Goal: Navigation & Orientation: Find specific page/section

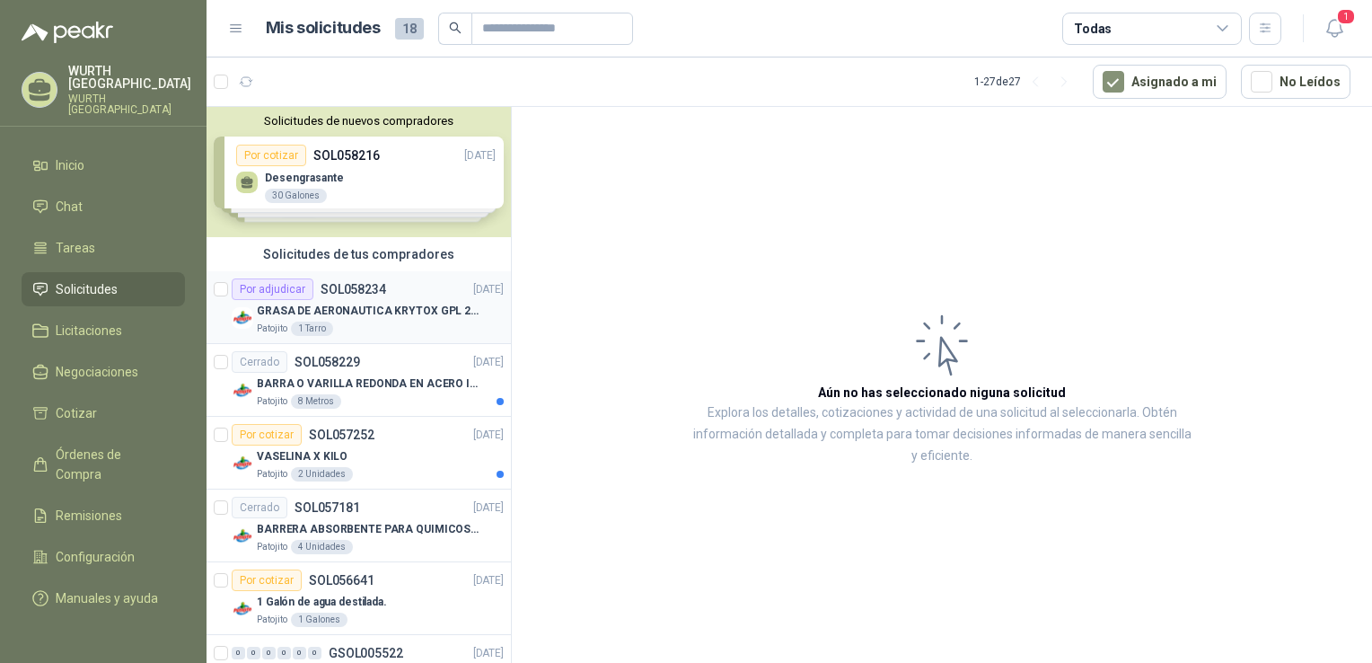
click at [371, 295] on p "SOL058234" at bounding box center [354, 289] width 66 height 13
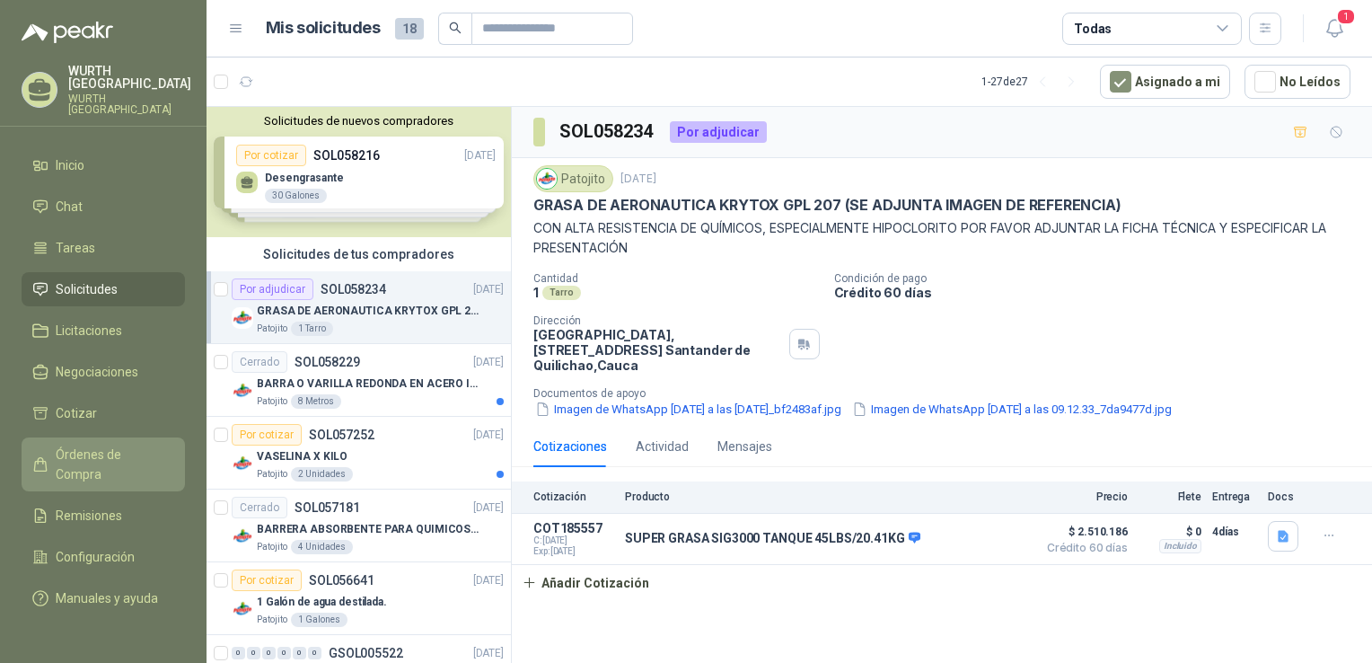
click at [146, 445] on span "Órdenes de Compra" at bounding box center [112, 465] width 112 height 40
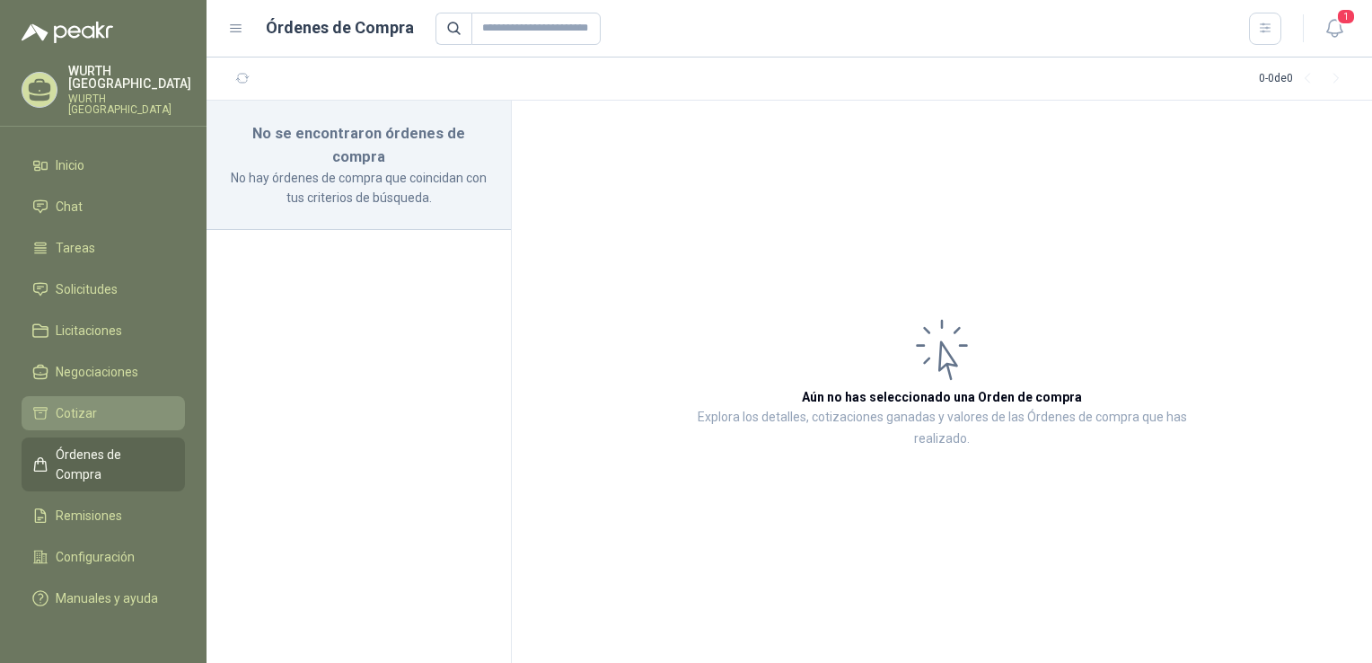
click at [79, 403] on span "Cotizar" at bounding box center [76, 413] width 41 height 20
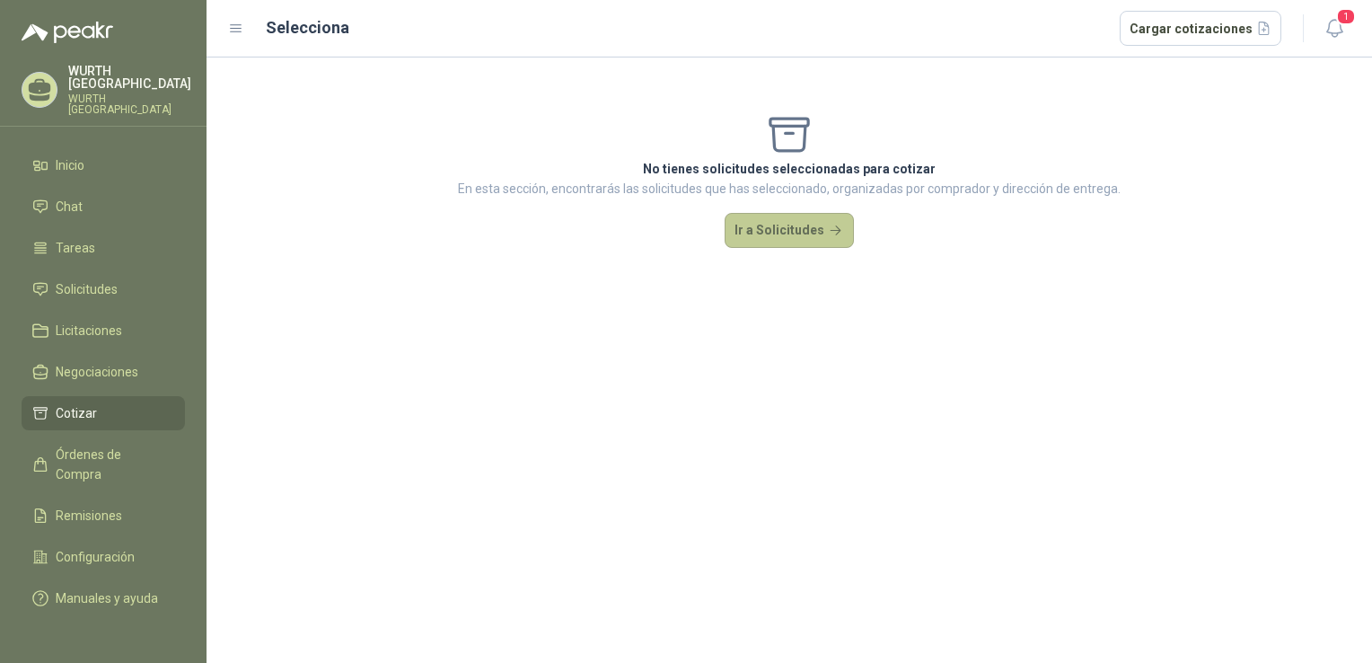
click at [797, 236] on button "Ir a Solicitudes" at bounding box center [789, 231] width 129 height 36
